Goal: Check status: Check status

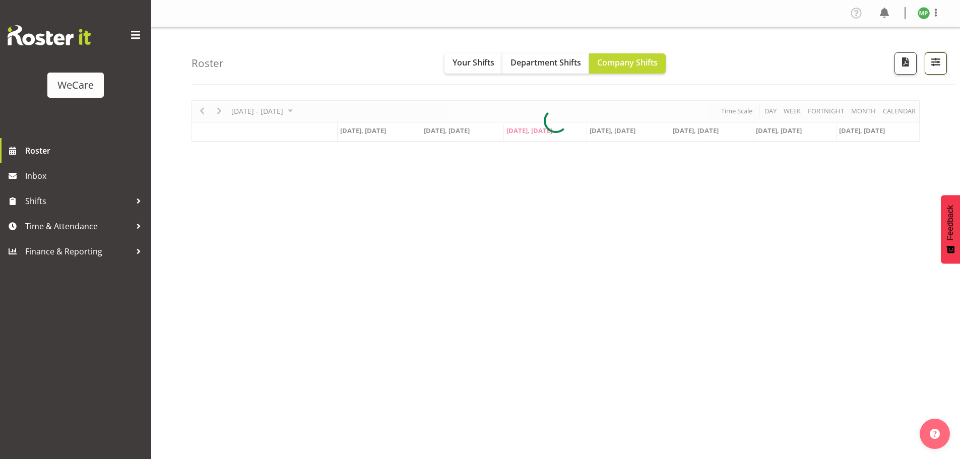
click at [933, 65] on span "button" at bounding box center [935, 61] width 13 height 13
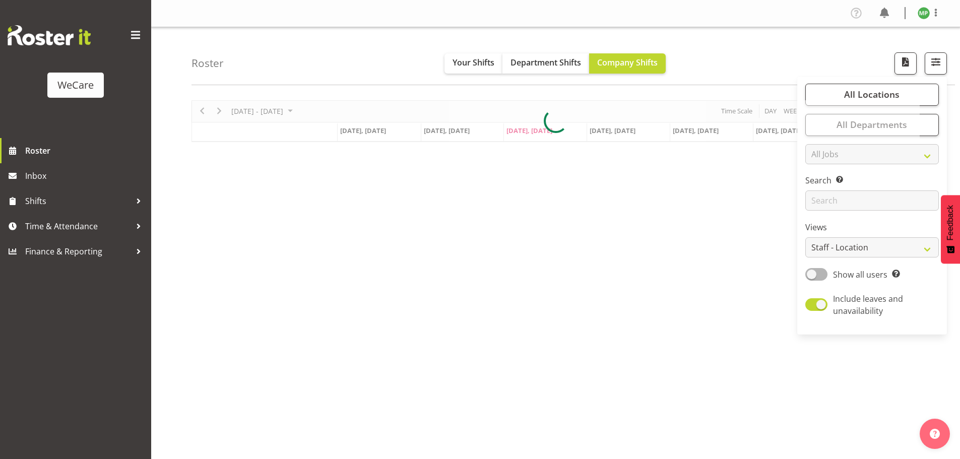
click at [0, 0] on div "Timeline Week of September 17, 2025" at bounding box center [0, 0] width 0 height 0
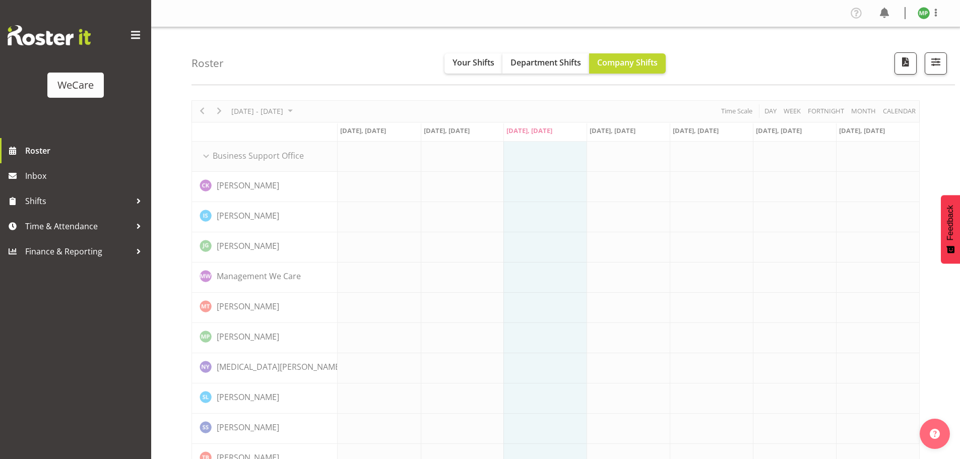
click at [932, 60] on span "button" at bounding box center [935, 61] width 13 height 13
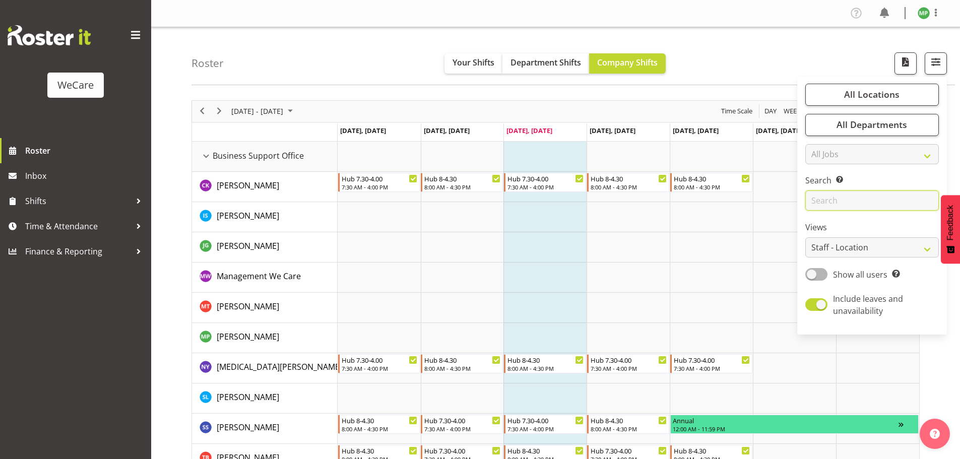
click at [867, 199] on input "text" at bounding box center [872, 200] width 134 height 20
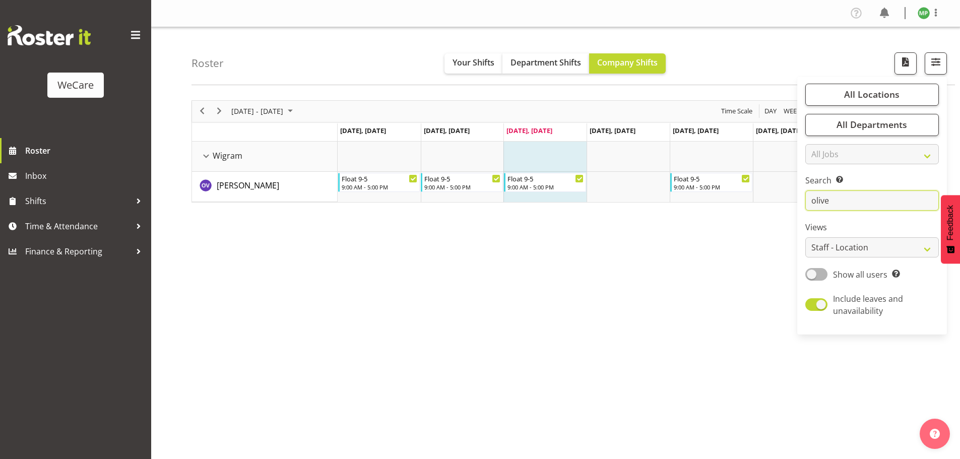
drag, startPoint x: 838, startPoint y: 197, endPoint x: 774, endPoint y: 204, distance: 64.9
click at [774, 204] on div "Roster Your Shifts Department Shifts Company Shifts All Locations Clear Busines…" at bounding box center [555, 261] width 809 height 469
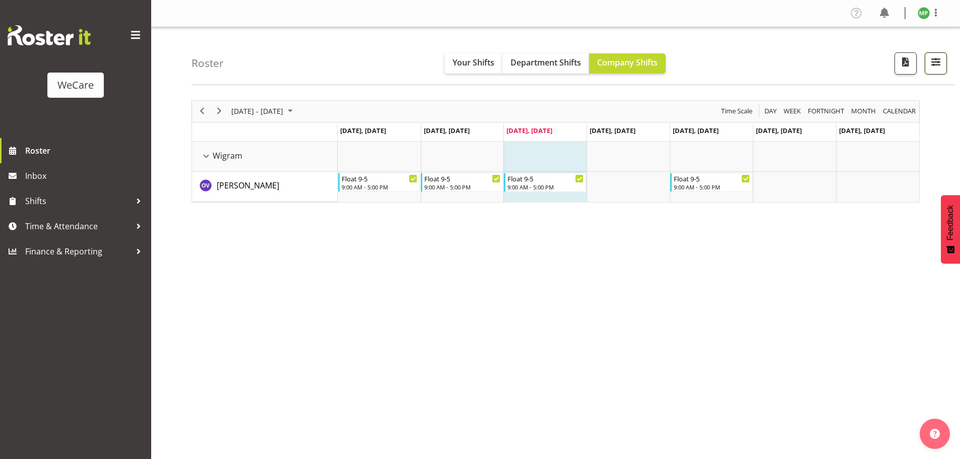
click at [933, 66] on span "button" at bounding box center [935, 61] width 13 height 13
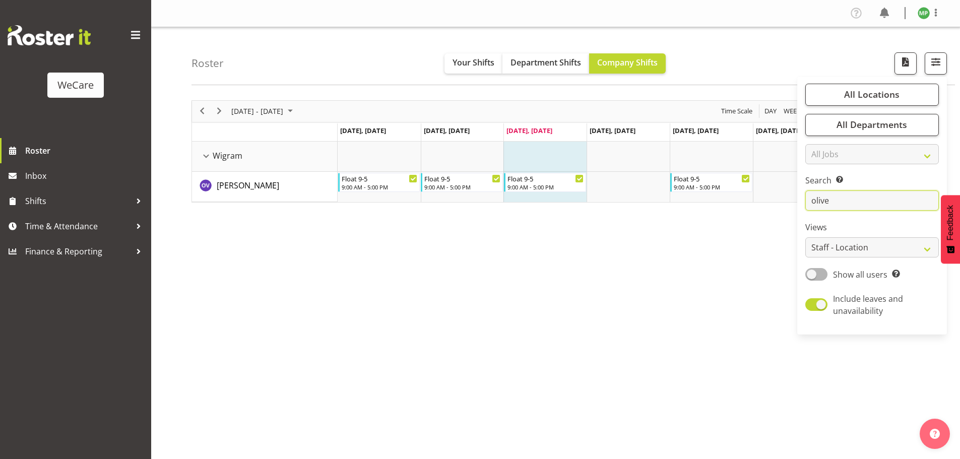
click at [839, 198] on input "olive" at bounding box center [872, 200] width 134 height 20
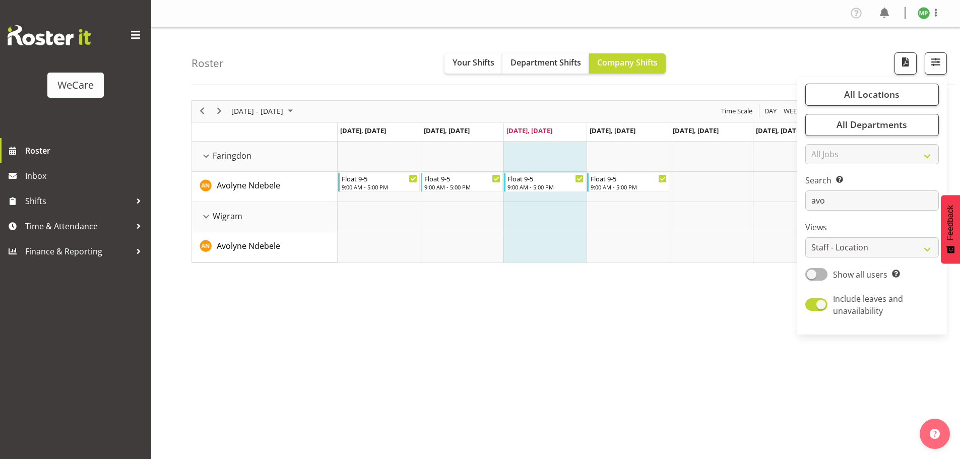
click at [455, 81] on div "Roster Your Shifts Department Shifts Company Shifts All Locations Clear Busines…" at bounding box center [572, 56] width 763 height 58
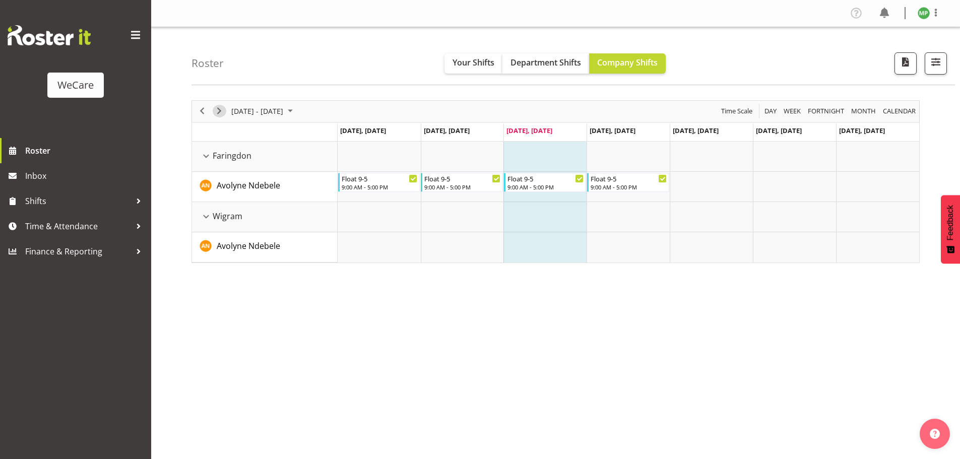
click at [225, 110] on span "Next" at bounding box center [219, 111] width 12 height 13
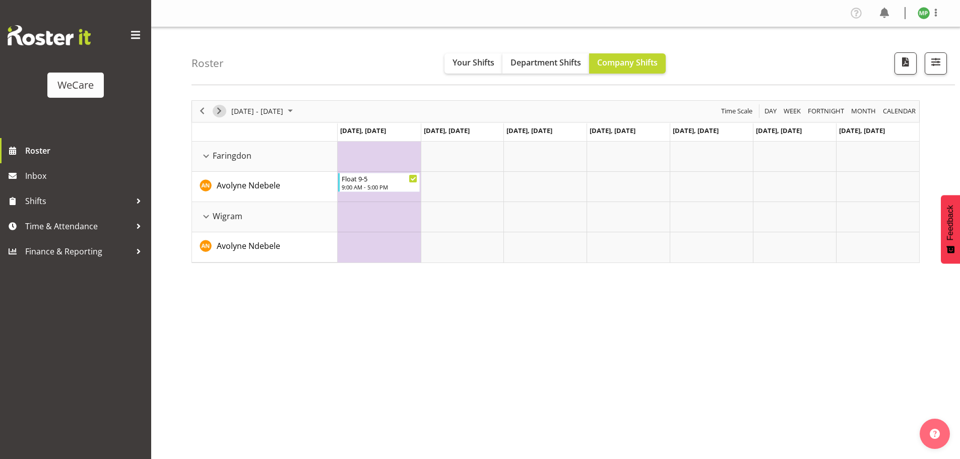
click at [224, 114] on span "Next" at bounding box center [219, 111] width 12 height 13
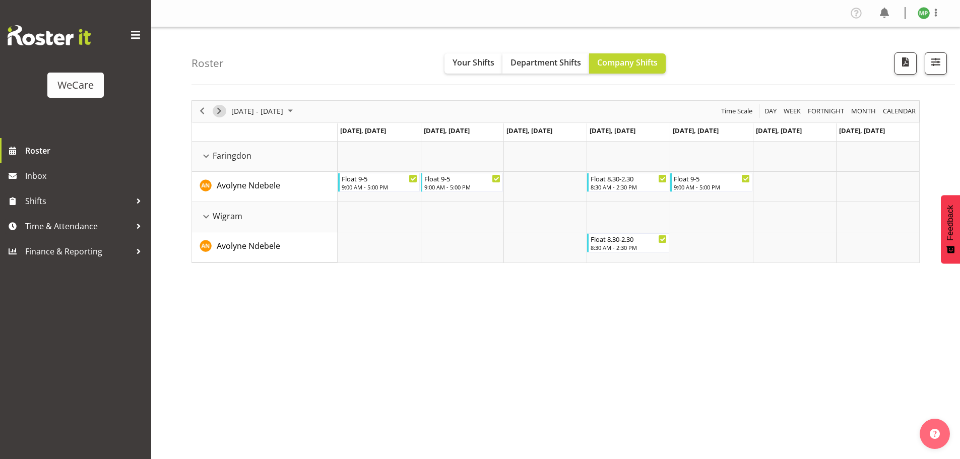
click at [224, 113] on span "Next" at bounding box center [219, 111] width 12 height 13
click at [943, 57] on button "button" at bounding box center [936, 63] width 22 height 22
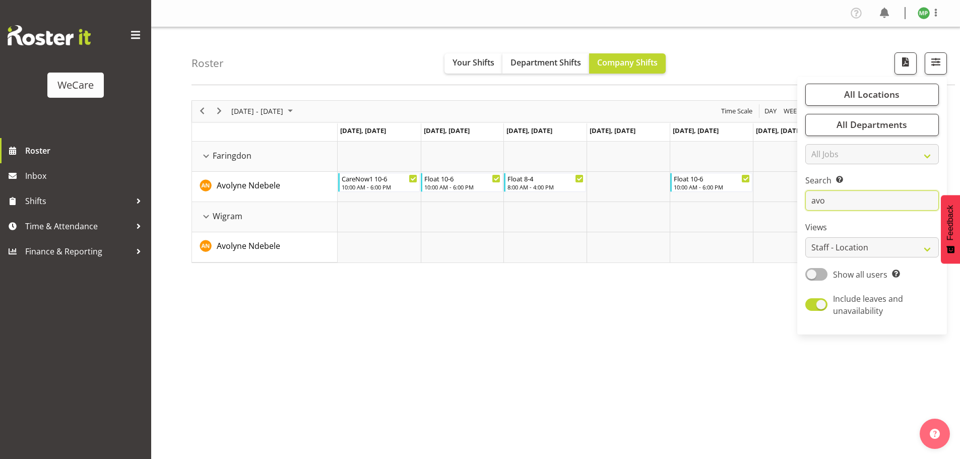
click at [857, 199] on input "avo" at bounding box center [872, 200] width 134 height 20
type input "a"
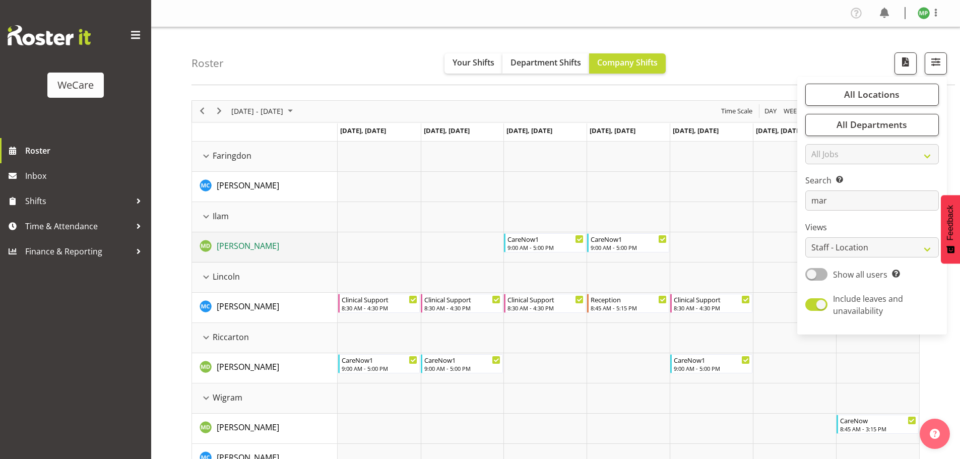
drag, startPoint x: 329, startPoint y: 244, endPoint x: 271, endPoint y: 249, distance: 58.2
click at [271, 249] on div "[PERSON_NAME]" at bounding box center [269, 247] width 138 height 15
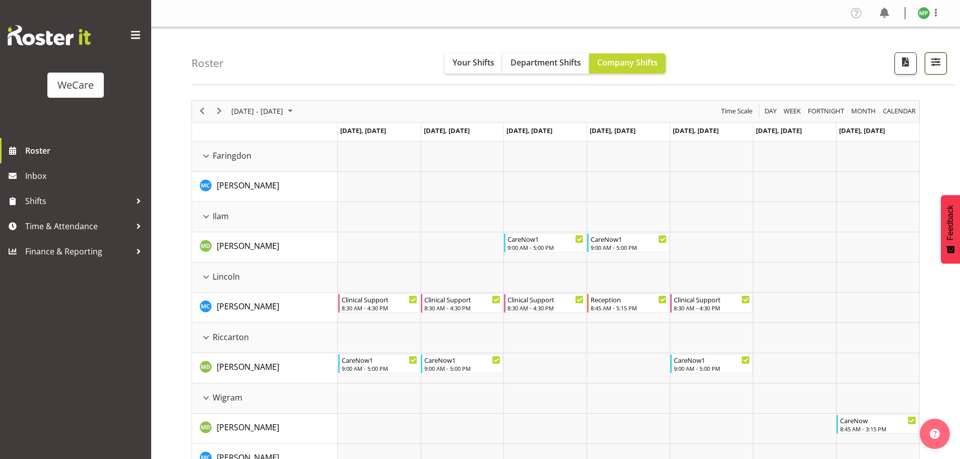
click at [932, 66] on span "button" at bounding box center [935, 61] width 13 height 13
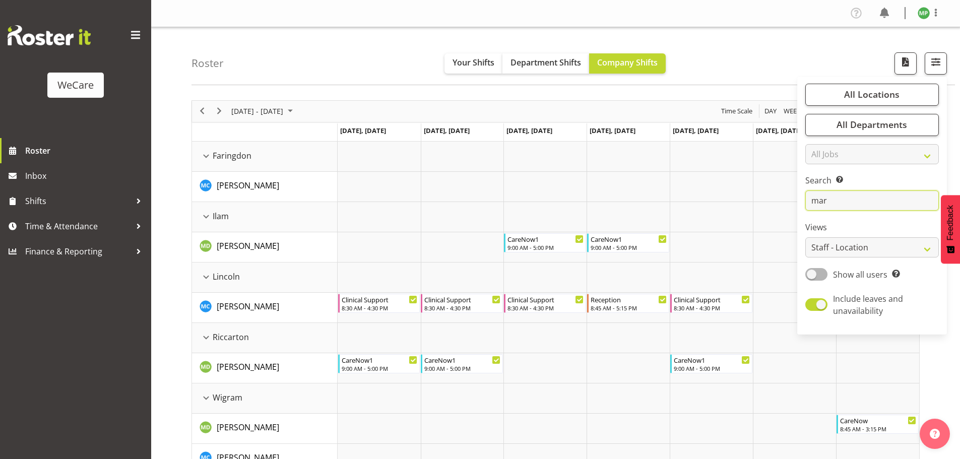
click at [846, 191] on input "mar" at bounding box center [872, 200] width 134 height 20
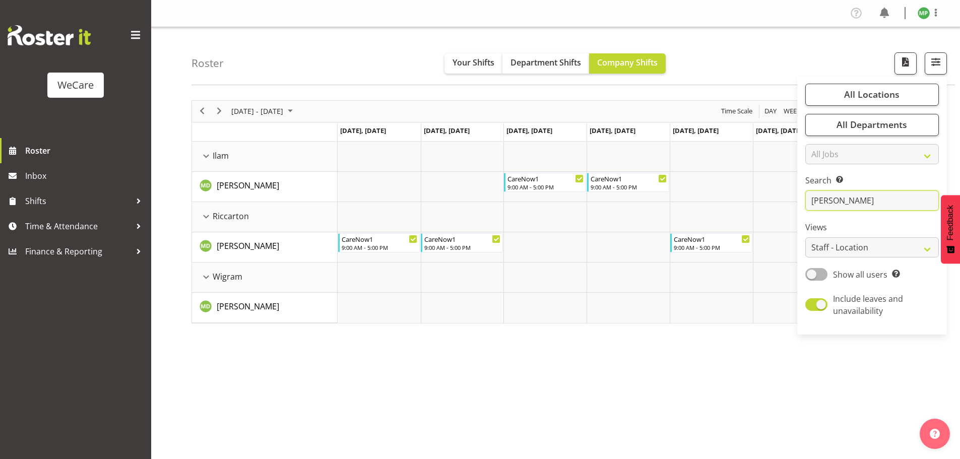
type input "[PERSON_NAME]"
click at [223, 120] on div "next period" at bounding box center [219, 111] width 17 height 21
